Goal: Information Seeking & Learning: Compare options

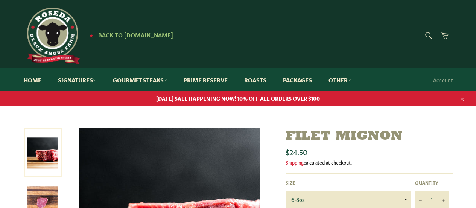
scroll to position [75, 0]
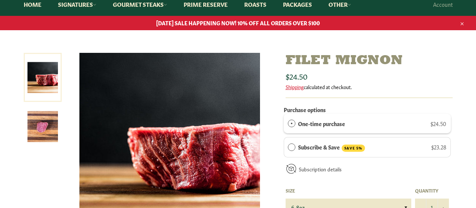
click at [48, 123] on img at bounding box center [42, 126] width 31 height 31
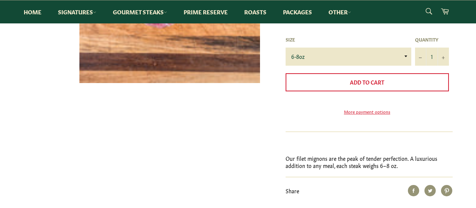
scroll to position [264, 0]
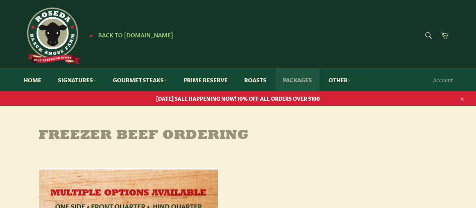
click at [292, 78] on link "Packages" at bounding box center [298, 79] width 44 height 23
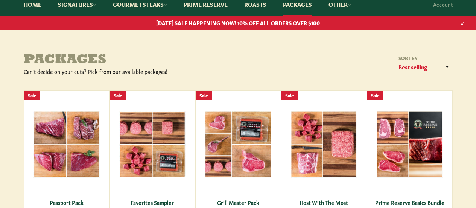
scroll to position [113, 0]
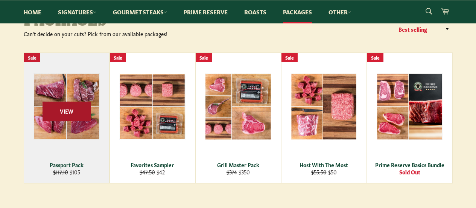
click at [61, 111] on span "View" at bounding box center [67, 110] width 48 height 19
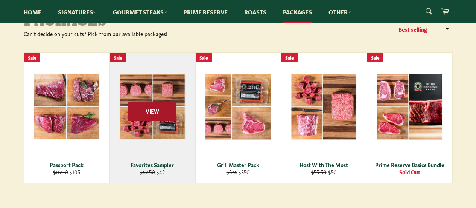
click at [153, 106] on span "View" at bounding box center [152, 110] width 48 height 19
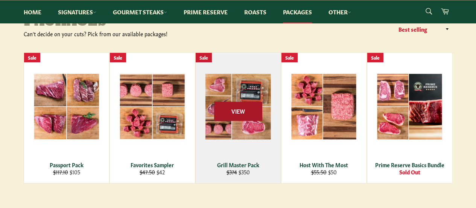
click at [224, 114] on span "View" at bounding box center [238, 110] width 48 height 19
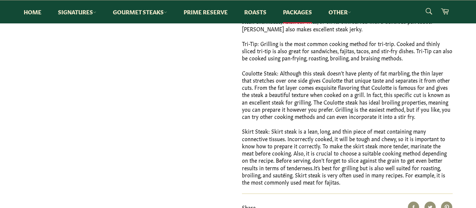
scroll to position [339, 0]
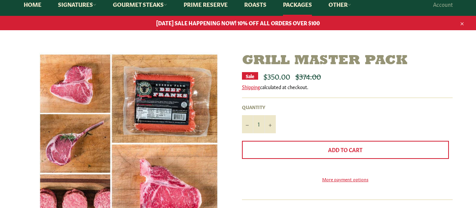
scroll to position [38, 0]
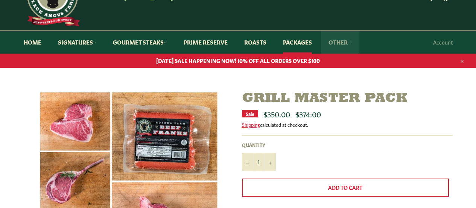
click at [348, 44] on link "Other" at bounding box center [340, 42] width 38 height 23
